Goal: Information Seeking & Learning: Learn about a topic

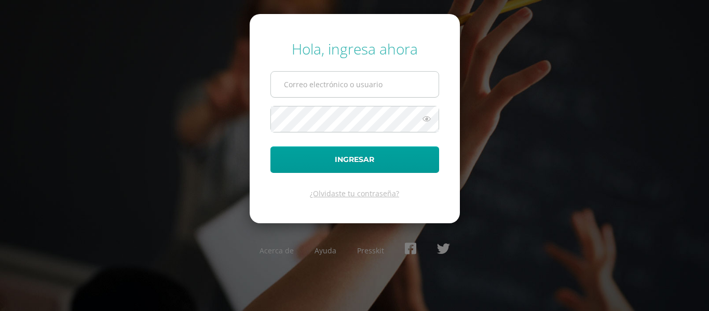
click at [368, 91] on input "text" at bounding box center [355, 84] width 168 height 25
type input "[EMAIL_ADDRESS][DOMAIN_NAME]"
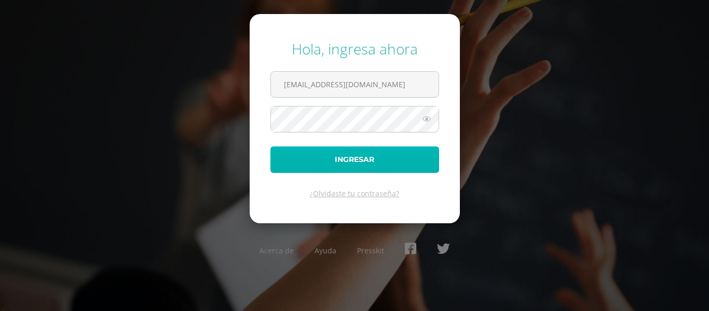
click at [380, 159] on button "Ingresar" at bounding box center [354, 159] width 169 height 26
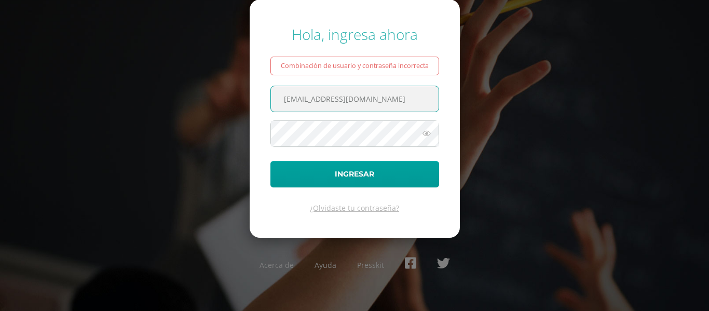
click at [379, 110] on input "COS0202549@osoriosandoval.edu.gt" at bounding box center [355, 98] width 168 height 25
click at [425, 89] on input "COS0202549@osoriosandoval.edu.gt" at bounding box center [355, 98] width 168 height 25
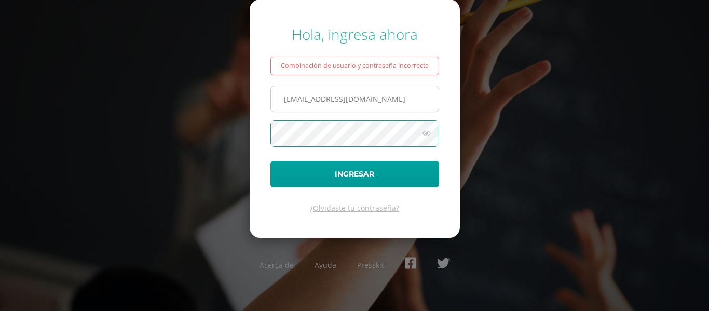
click at [427, 108] on input "COS0202549@osoriosandoval.edu.gt" at bounding box center [355, 98] width 168 height 25
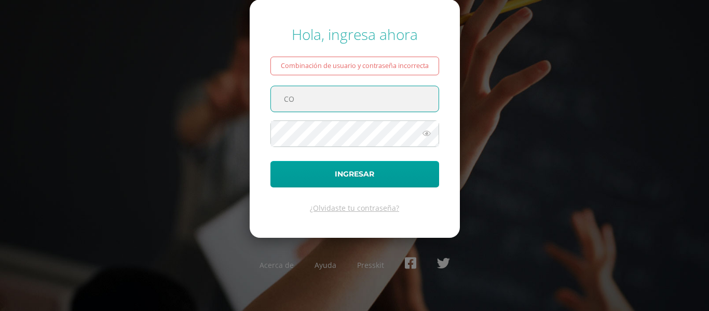
type input "C"
click at [358, 98] on input "text" at bounding box center [355, 98] width 168 height 25
type input "COS0202549@osoriosandoval.edu.gt"
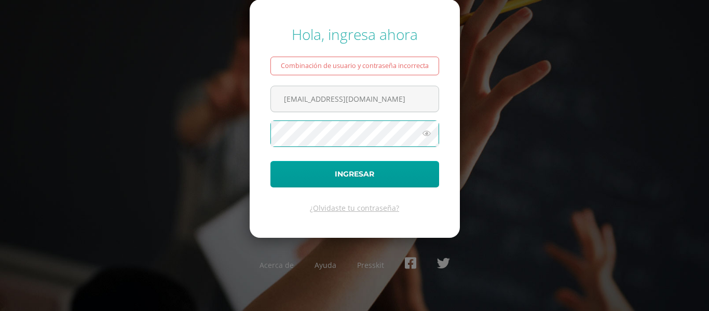
click at [490, 269] on div "Acerca de Ayuda Presskit" at bounding box center [354, 267] width 653 height 38
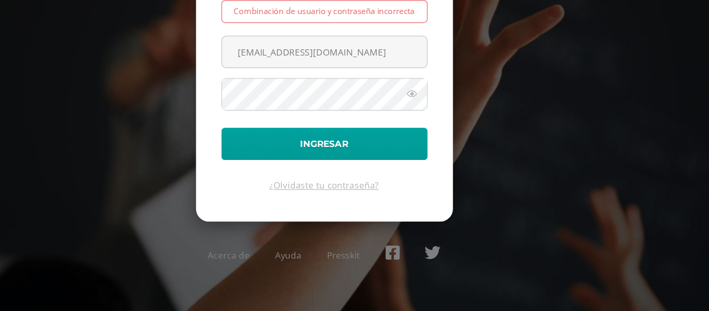
click at [490, 148] on div "Hola, ingresa ahora Combinación de usuario y contraseña incorrecta COS0202549@o…" at bounding box center [354, 155] width 669 height 278
click at [490, 66] on div "Hola, ingresa ahora Combinación de usuario y contraseña incorrecta COS0202549@o…" at bounding box center [354, 155] width 669 height 278
click at [490, 80] on div "Hola, ingresa ahora Combinación de usuario y contraseña incorrecta COS0202549@o…" at bounding box center [354, 155] width 669 height 278
click at [423, 135] on icon at bounding box center [426, 133] width 13 height 12
click at [270, 161] on button "Ingresar" at bounding box center [354, 174] width 169 height 26
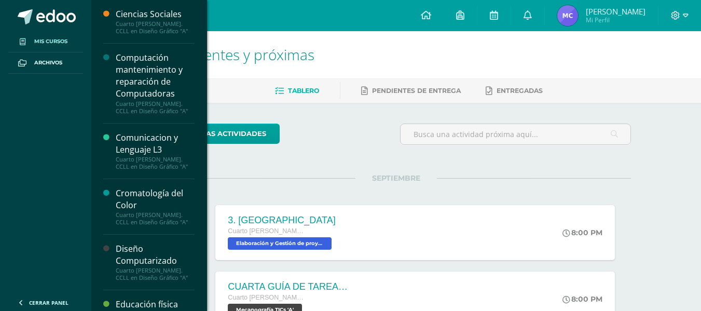
click at [60, 33] on link "Mis cursos" at bounding box center [45, 41] width 75 height 21
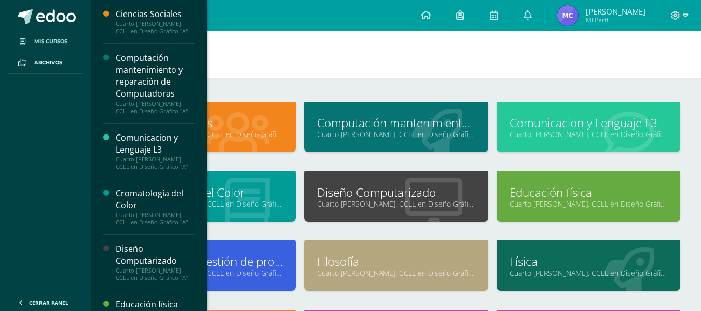
click at [222, 121] on link "Ciencias Sociales" at bounding box center [204, 123] width 158 height 16
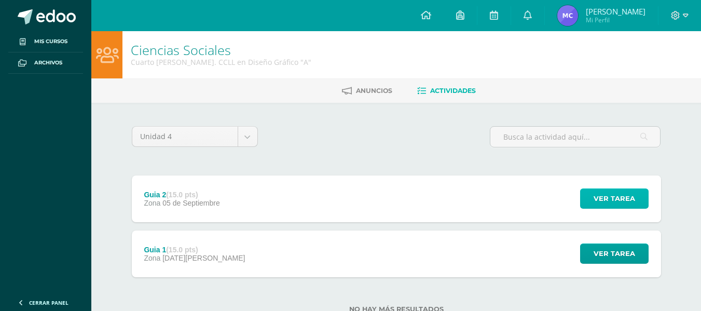
click at [607, 191] on span "Ver tarea" at bounding box center [613, 198] width 41 height 19
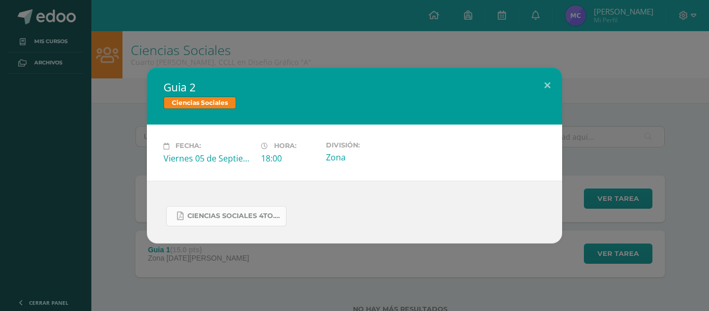
click at [270, 210] on link "Ciencias Sociales 4to..docx.pdf" at bounding box center [226, 216] width 120 height 20
click at [395, 35] on div "Guia 2 Ciencias Sociales Fecha: Viernes 05 de Septiembre Hora: 18:00 División: …" at bounding box center [354, 155] width 709 height 311
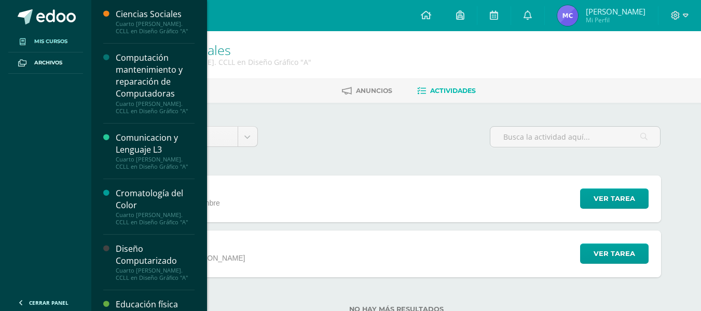
click at [52, 41] on span "Mis cursos" at bounding box center [50, 41] width 33 height 8
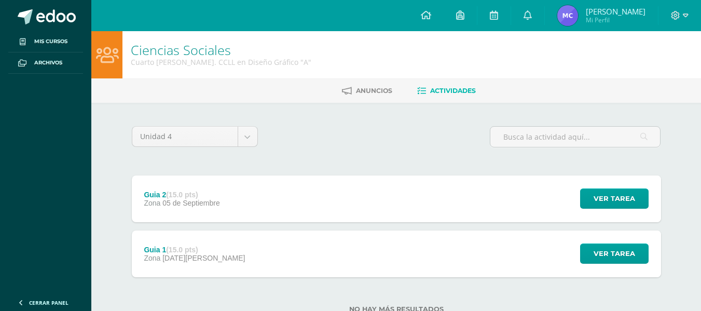
click at [469, 123] on div "Unidad 4 Unidad 1 Unidad 2 Unidad 3 Unidad 4" at bounding box center [396, 139] width 529 height 32
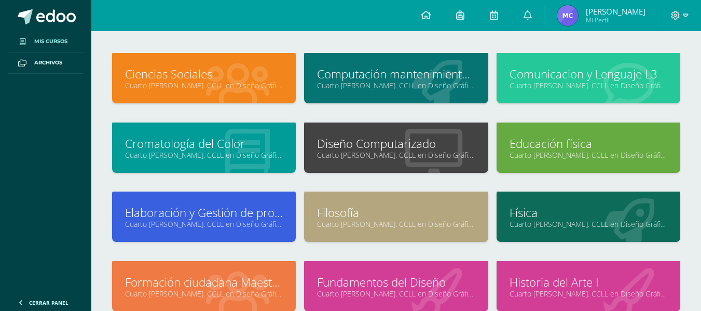
scroll to position [54, 0]
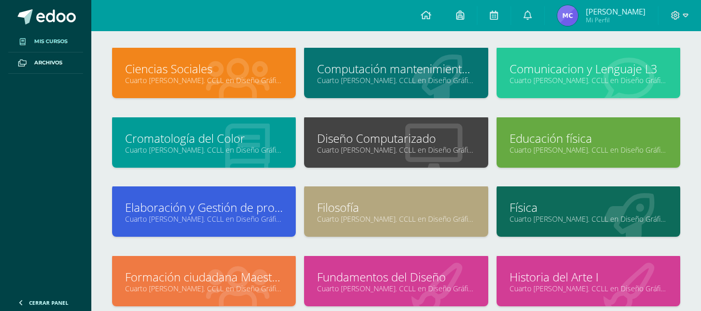
click at [519, 141] on link "Educación física" at bounding box center [588, 138] width 158 height 16
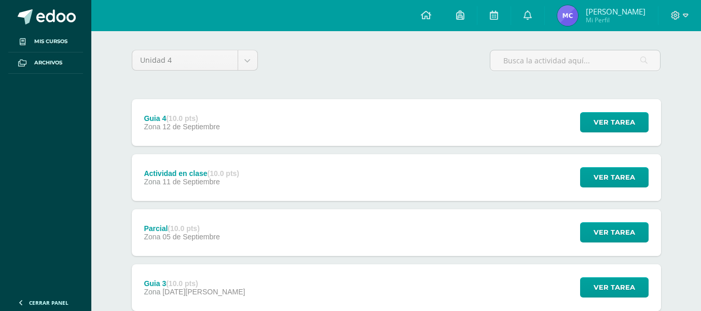
scroll to position [16, 0]
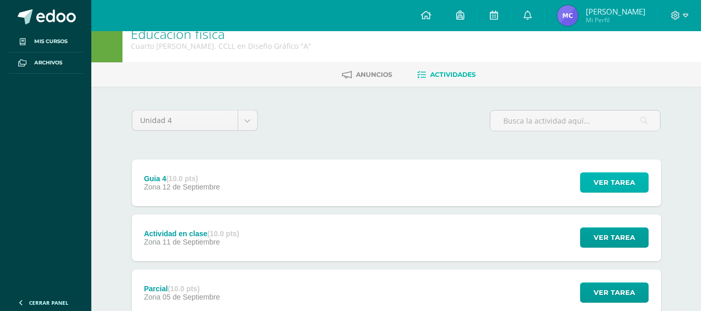
click at [611, 192] on span "Ver tarea" at bounding box center [613, 182] width 41 height 19
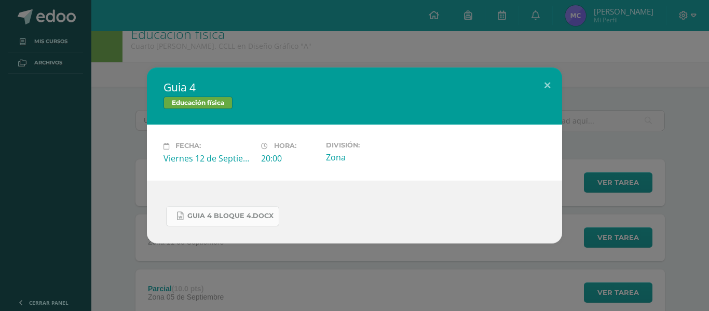
click at [245, 212] on span "guia 4 bloque 4.docx" at bounding box center [230, 216] width 86 height 8
click at [305, 256] on div "Guia 4 Educación física Fecha: [DATE] Hora: 20:00 División: Zona" at bounding box center [354, 155] width 709 height 311
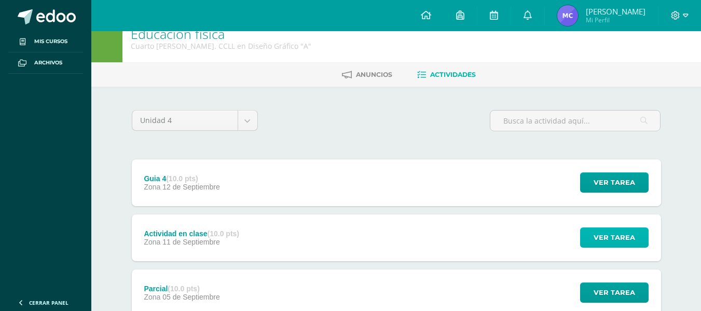
click at [594, 233] on button "Ver tarea" at bounding box center [614, 237] width 68 height 20
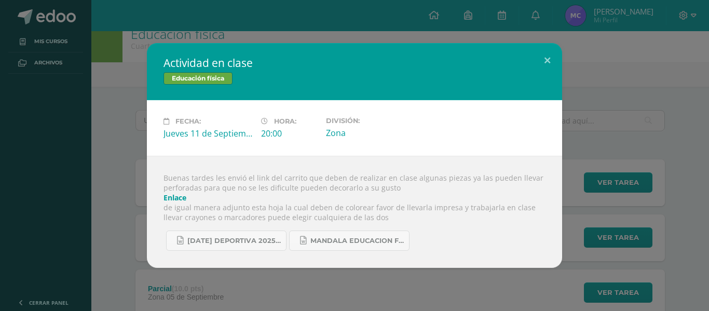
click at [174, 196] on link "Enlace" at bounding box center [174, 197] width 23 height 10
click at [321, 241] on span "Mandala educacion fisica 2.docx" at bounding box center [356, 241] width 93 height 8
click at [217, 238] on span "Mañana deportiva 2025.docx" at bounding box center [233, 241] width 93 height 8
click at [624, 123] on div "Actividad en clase Educación física Fecha: Jueves 11 de Septiembre Hora: 20:00 …" at bounding box center [354, 155] width 700 height 225
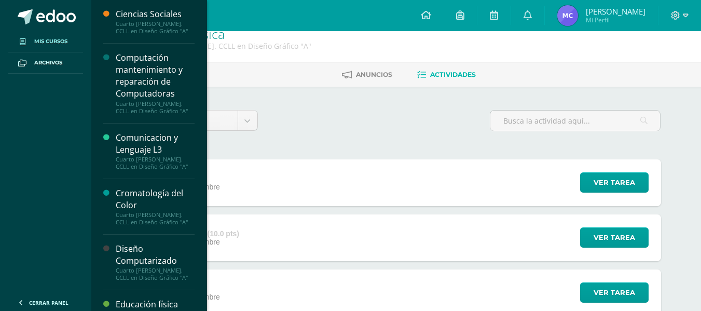
click at [58, 33] on link "Mis cursos" at bounding box center [45, 41] width 75 height 21
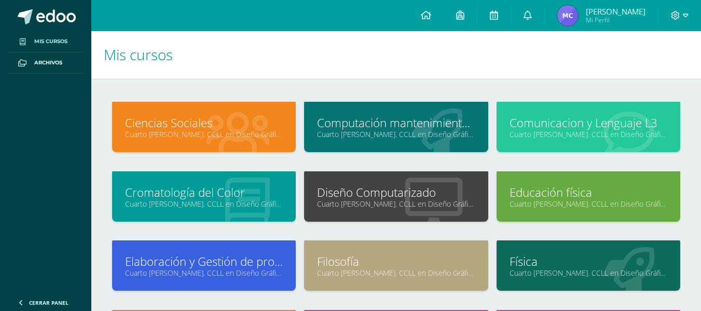
click at [184, 118] on link "Ciencias Sociales" at bounding box center [204, 123] width 158 height 16
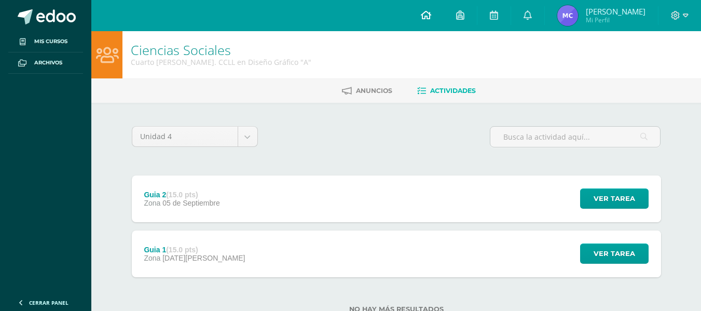
click at [432, 24] on link at bounding box center [425, 15] width 35 height 31
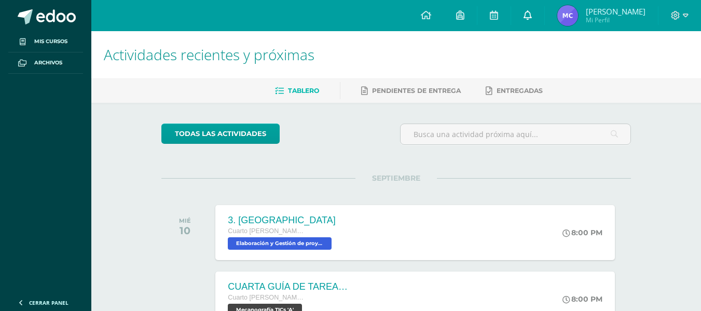
click at [530, 15] on link at bounding box center [527, 15] width 33 height 31
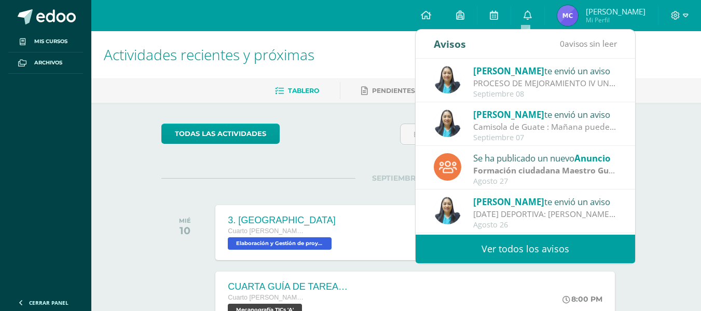
click at [559, 178] on div "Agosto 27" at bounding box center [545, 181] width 144 height 9
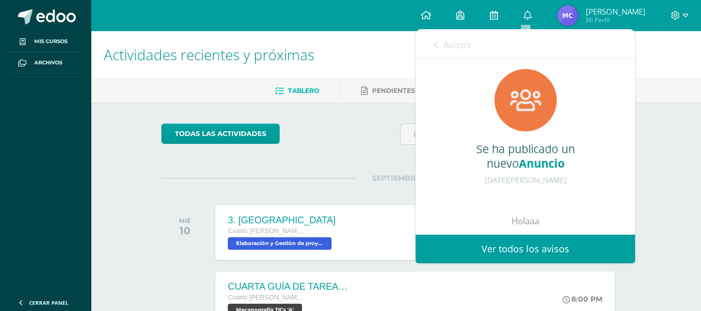
click at [436, 40] on icon at bounding box center [436, 44] width 4 height 8
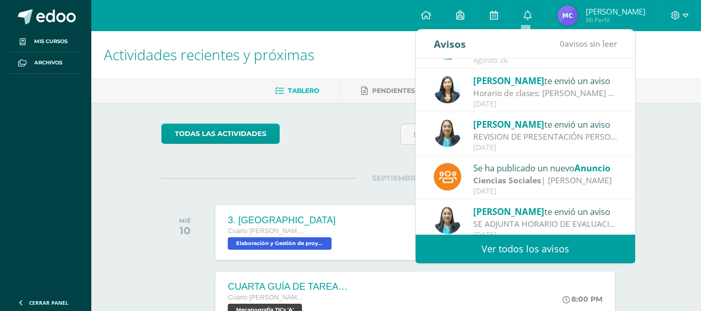
scroll to position [173, 0]
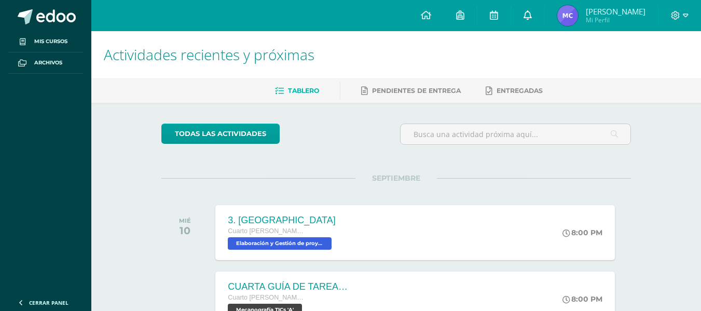
click at [523, 19] on icon at bounding box center [527, 14] width 8 height 9
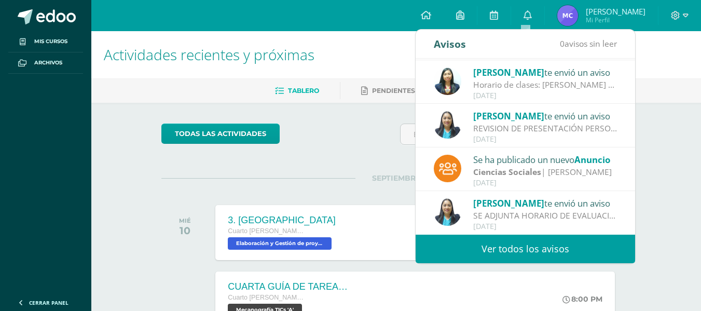
click at [565, 164] on div "Se ha publicado un nuevo Anuncio" at bounding box center [545, 158] width 144 height 13
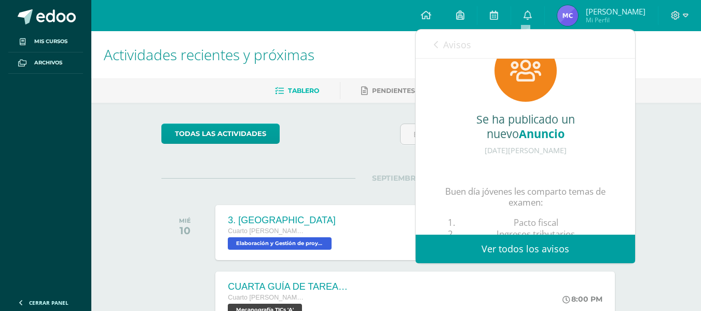
scroll to position [0, 0]
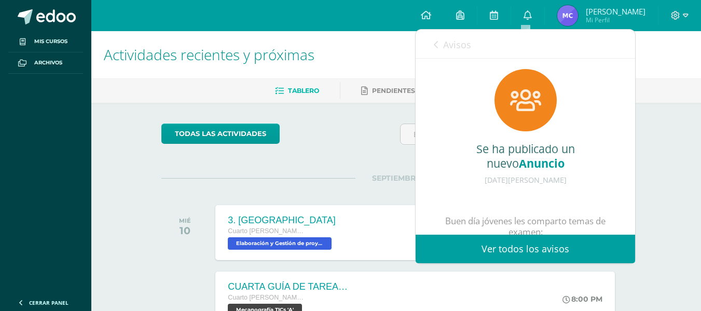
click at [443, 41] on span "Avisos" at bounding box center [457, 44] width 28 height 12
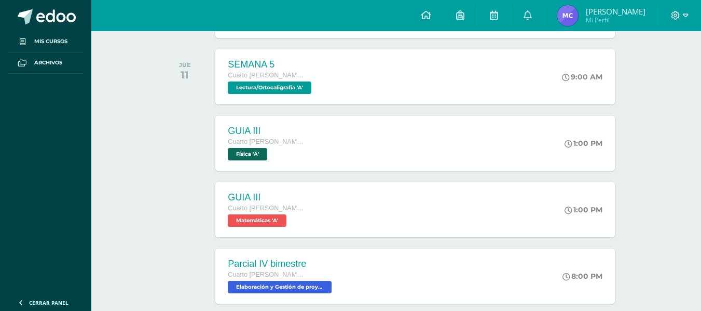
scroll to position [292, 0]
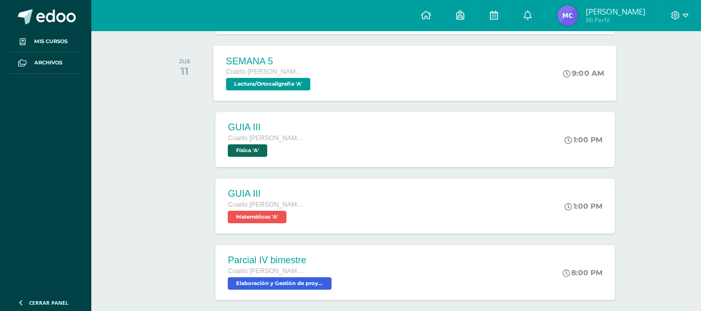
click at [246, 88] on span "Lectura/Ortocaligrafía 'A'" at bounding box center [268, 84] width 85 height 12
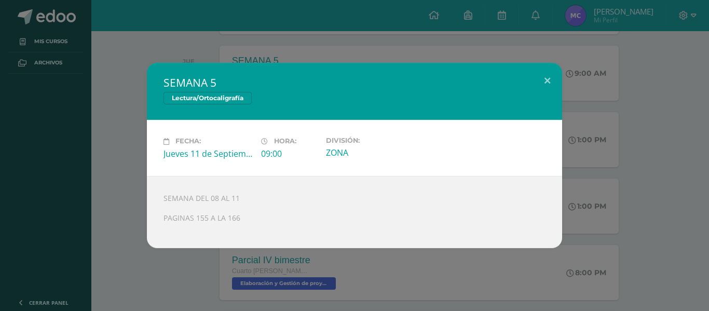
click at [133, 187] on div "SEMANA 5 Lectura/Ortocaligrafía Fecha: [DATE] Hora: 09:00 División: ZONA" at bounding box center [354, 155] width 700 height 185
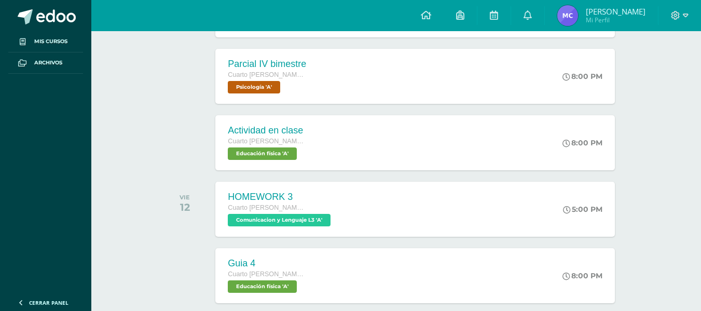
scroll to position [614, 0]
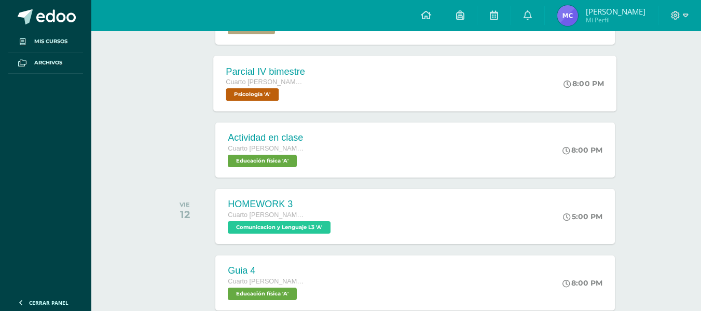
click at [261, 94] on span "Psicología 'A'" at bounding box center [252, 94] width 53 height 12
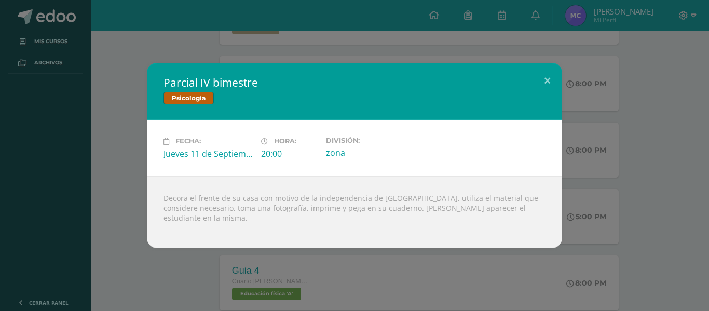
click at [620, 192] on div "Parcial IV bimestre Psicología Fecha: [DATE] Hora: 20:00 División: zona" at bounding box center [354, 155] width 700 height 185
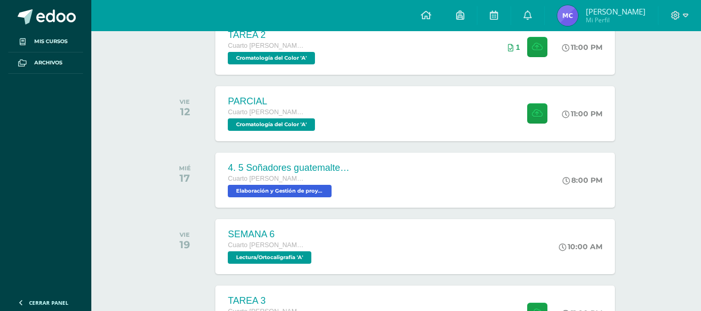
scroll to position [0, 0]
